Goal: Information Seeking & Learning: Compare options

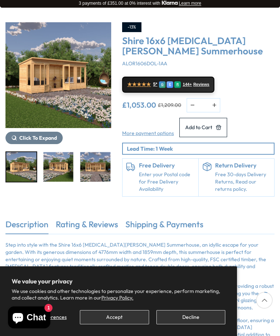
scroll to position [80, 0]
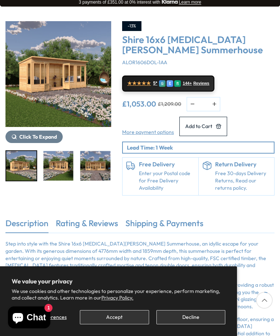
click at [200, 324] on button "Decline" at bounding box center [190, 317] width 69 height 14
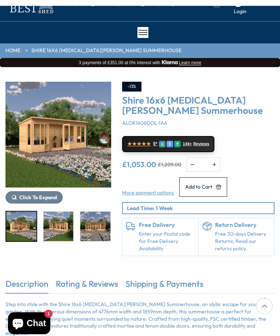
scroll to position [0, 0]
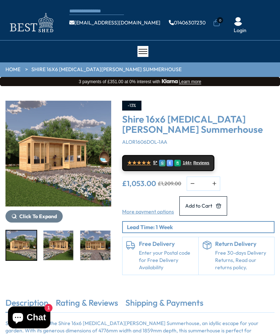
click at [147, 51] on span at bounding box center [143, 51] width 9 height 1
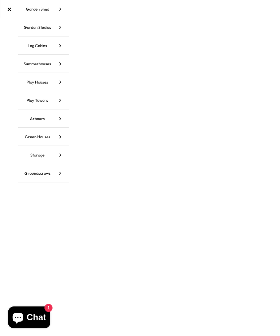
click at [54, 64] on icon at bounding box center [60, 64] width 18 height 18
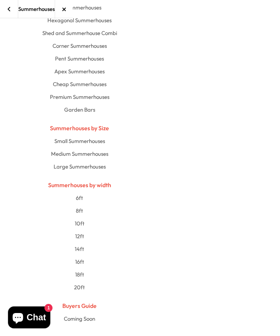
scroll to position [36, 0]
click at [81, 261] on link "16ft" at bounding box center [79, 261] width 363 height 13
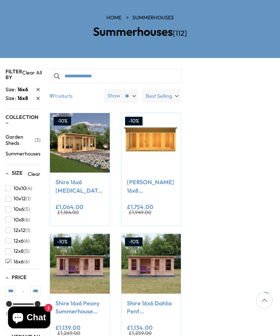
scroll to position [63, 0]
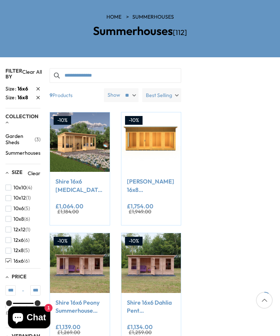
click at [12, 169] on span "Size" at bounding box center [17, 172] width 11 height 7
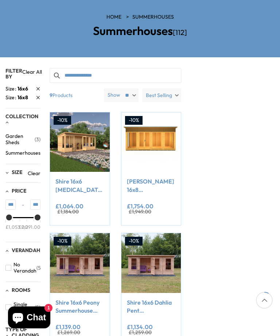
click at [20, 169] on span "Size" at bounding box center [17, 172] width 11 height 7
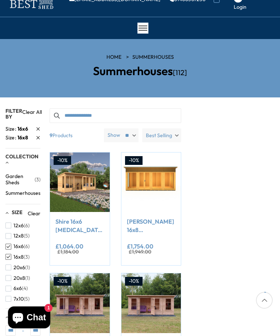
scroll to position [55, 0]
click at [9, 244] on span "button" at bounding box center [8, 247] width 6 height 6
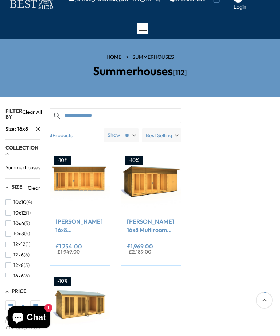
click at [163, 290] on div "-10% Compare Now" at bounding box center [115, 272] width 143 height 241
